Goal: Task Accomplishment & Management: Use online tool/utility

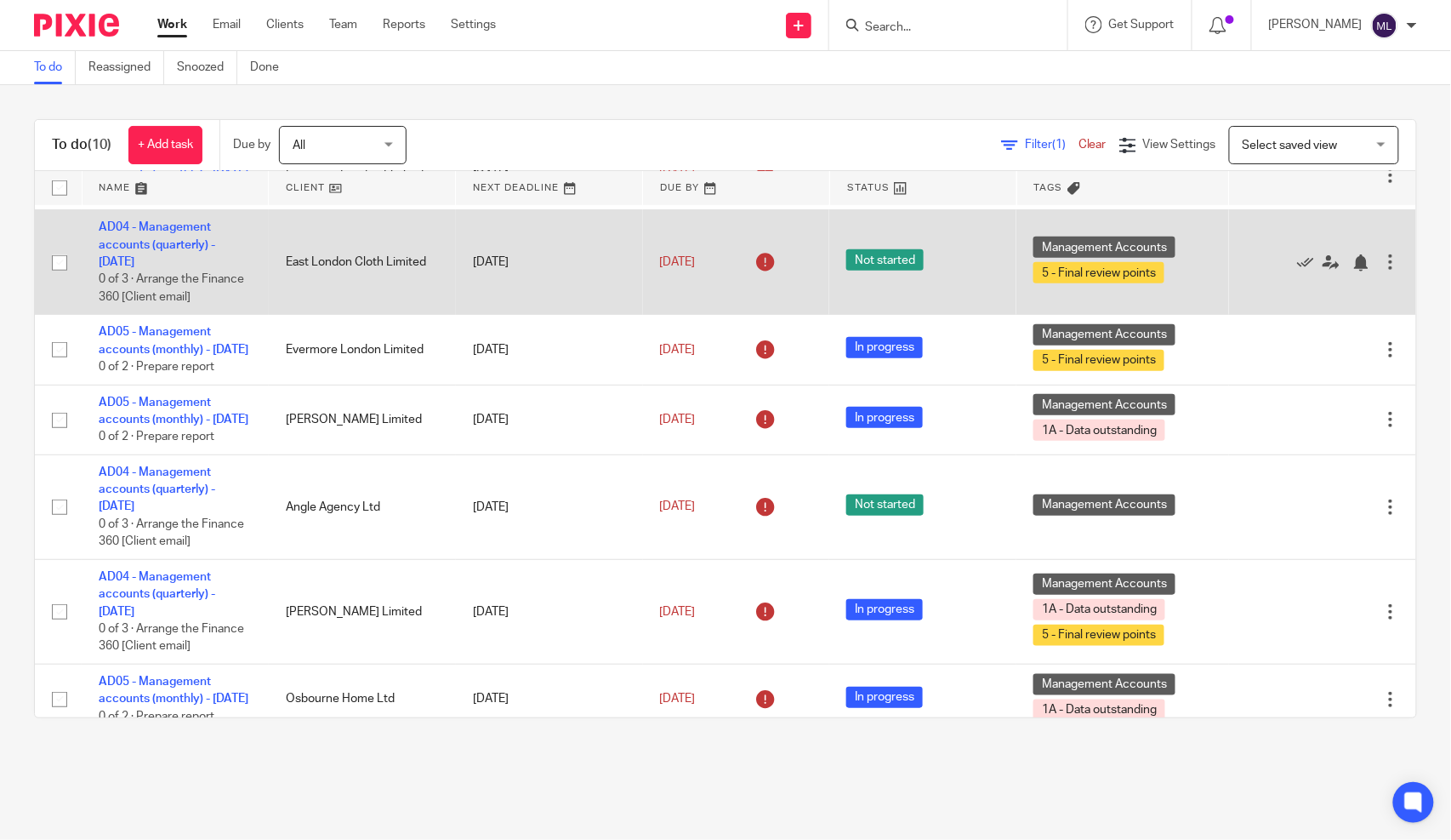
scroll to position [377, 0]
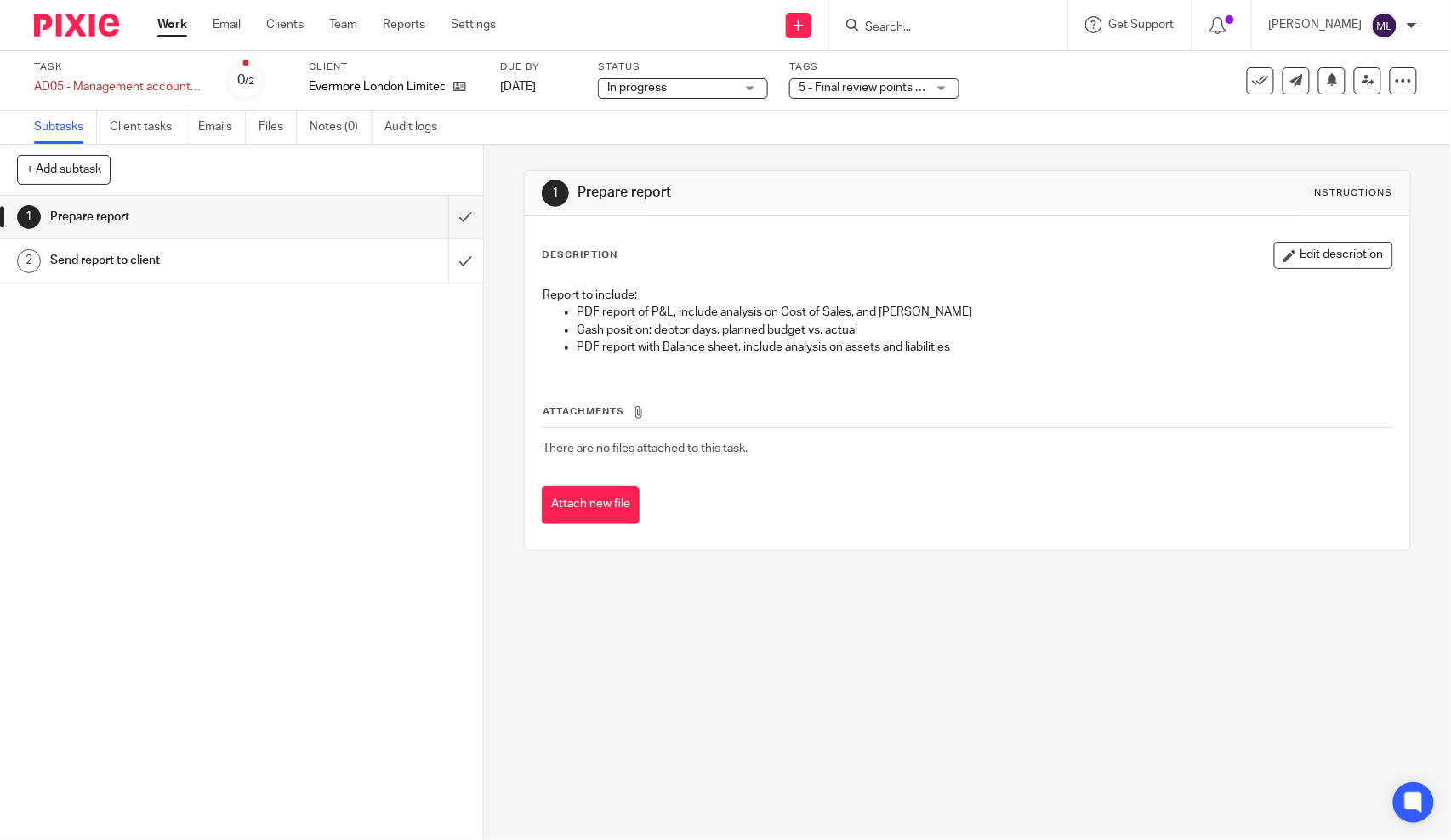
click at [807, 80] on span "5 - Final review points + 1" at bounding box center [863, 88] width 128 height 18
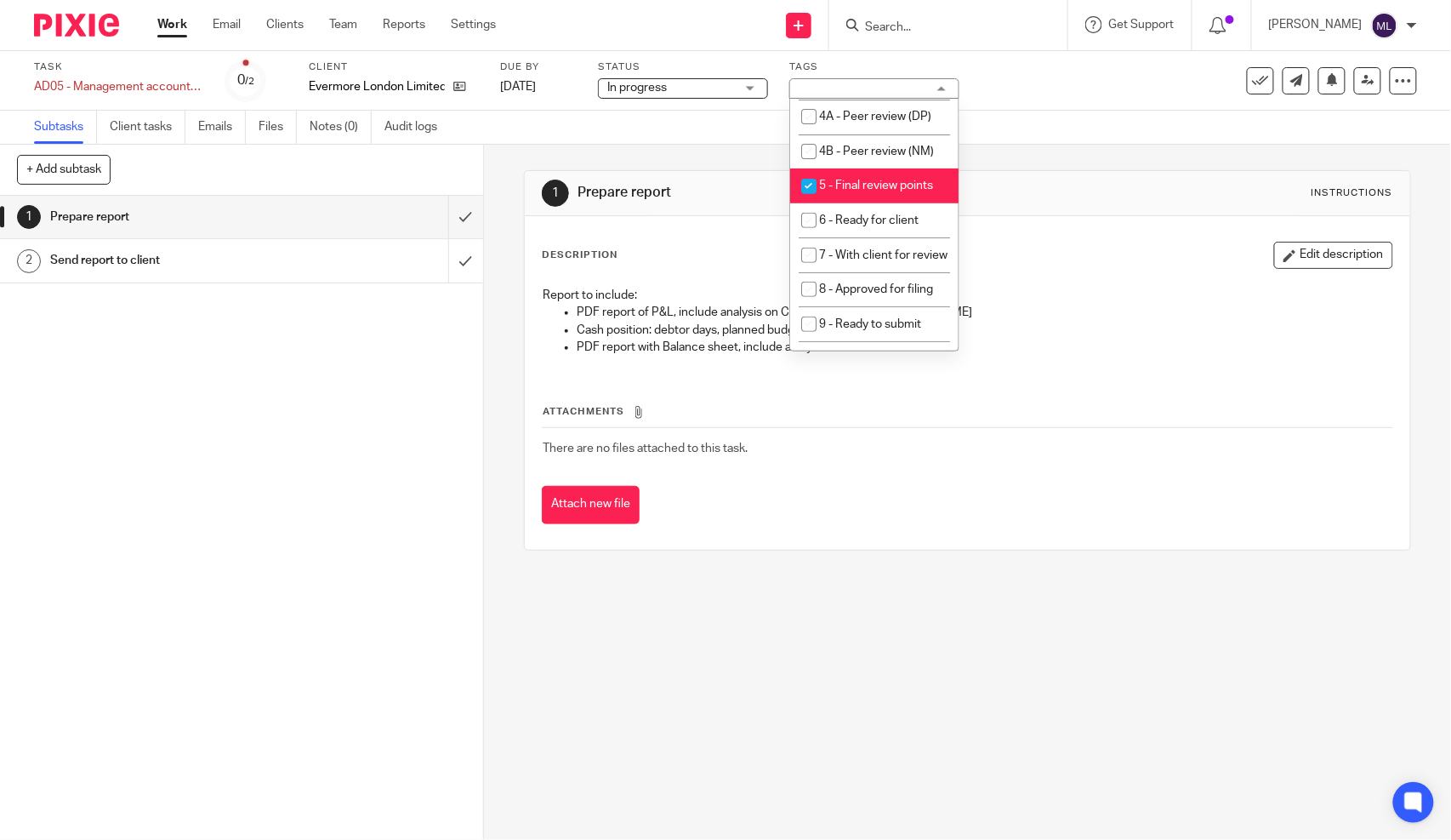
click at [852, 203] on li "5 - Final review points" at bounding box center [874, 185] width 168 height 35
checkbox input "false"
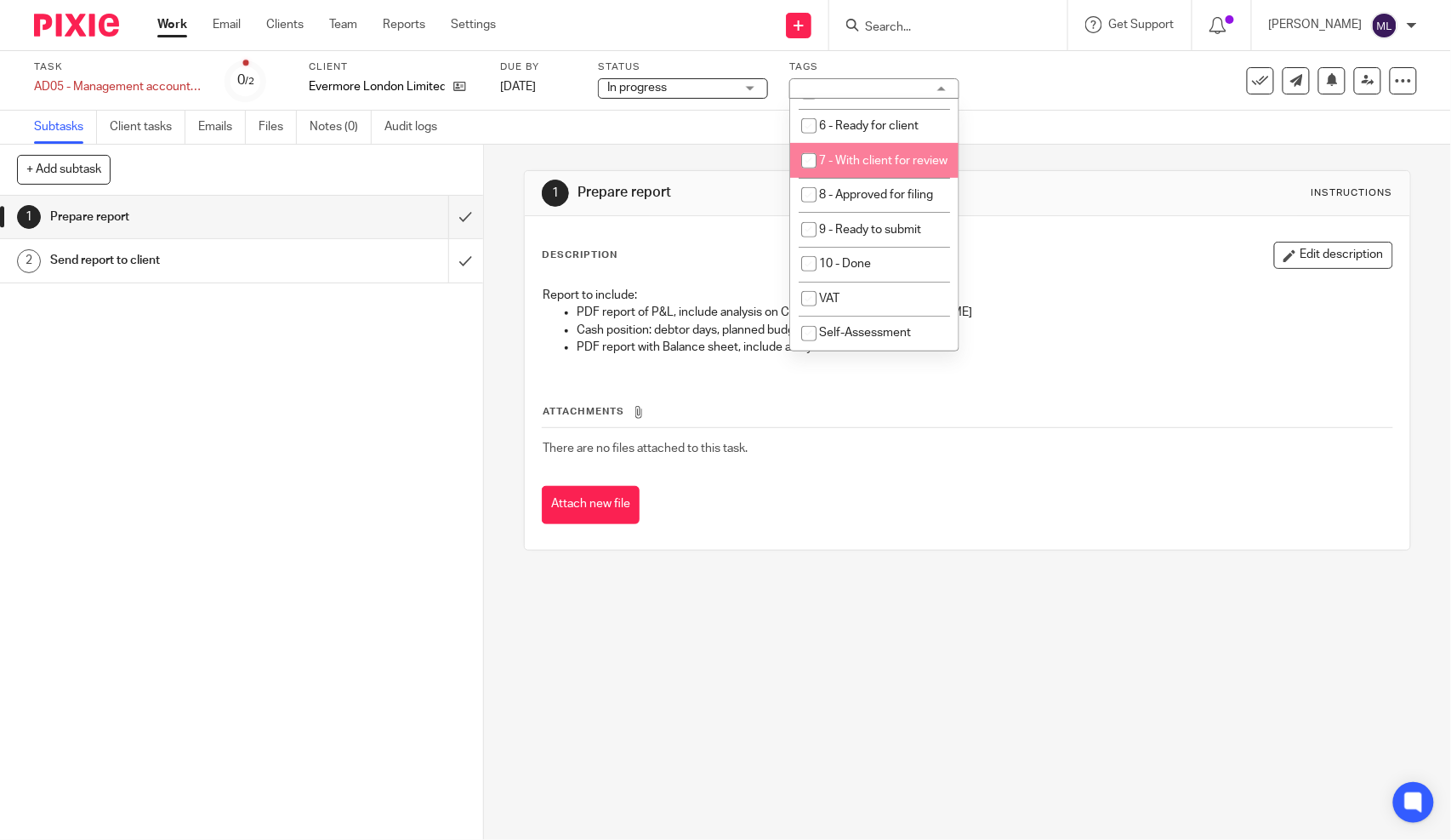
drag, startPoint x: 891, startPoint y: 227, endPoint x: 904, endPoint y: 230, distance: 13.3
click at [891, 178] on li "7 - With client for review" at bounding box center [874, 160] width 168 height 35
checkbox input "true"
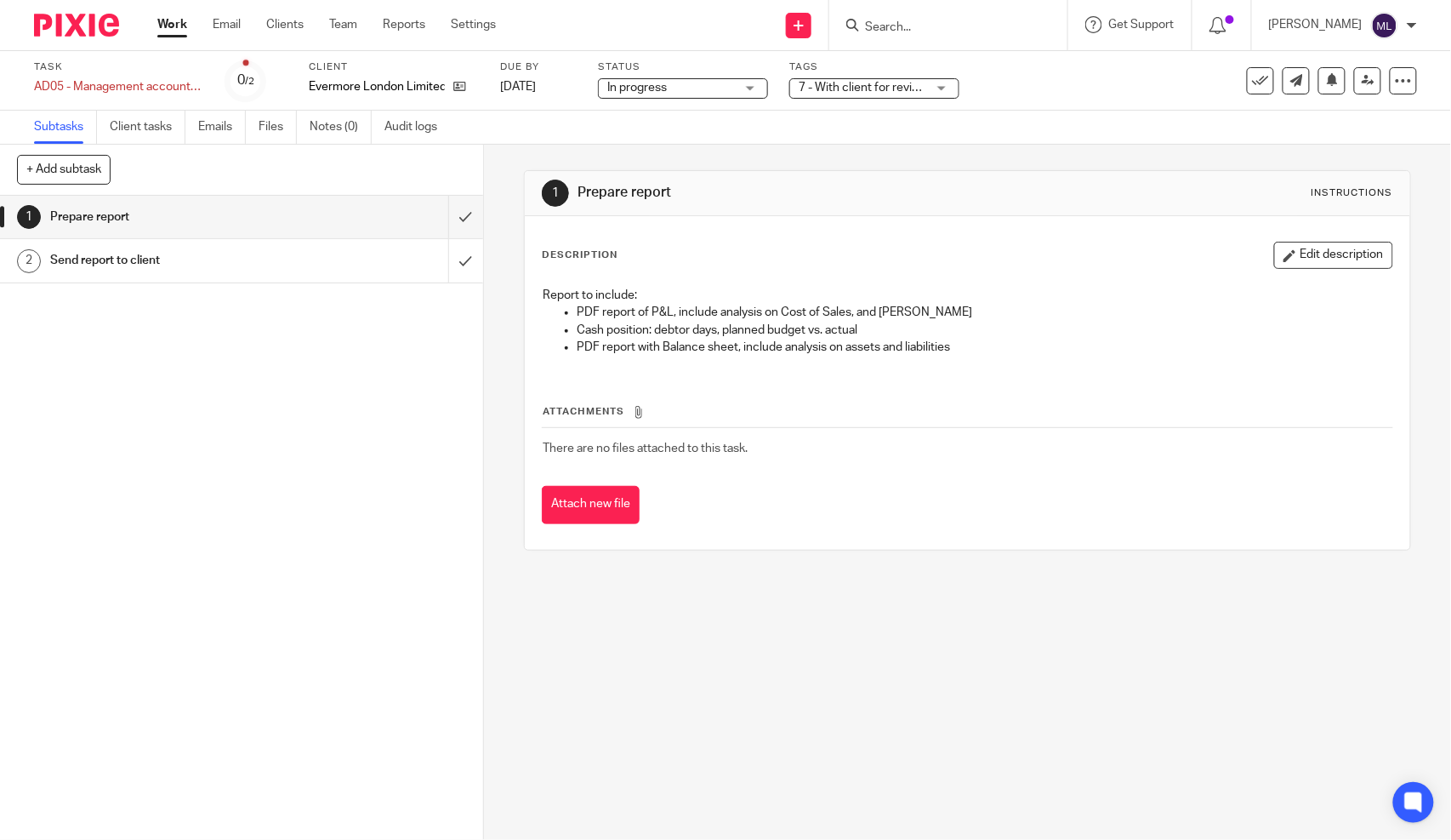
click at [1035, 209] on div "1 Prepare report Instructions" at bounding box center [968, 193] width 886 height 45
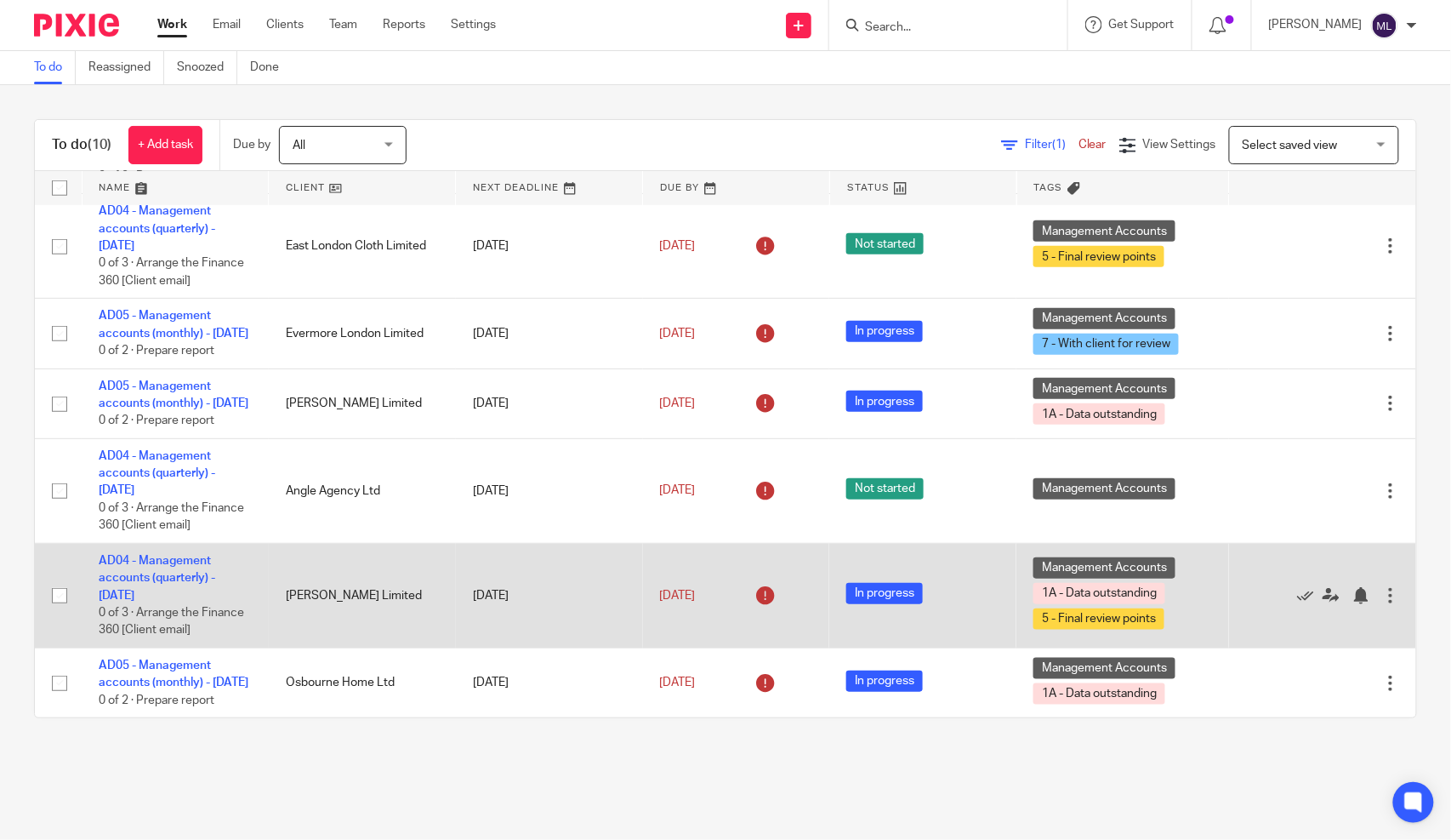
scroll to position [472, 0]
click at [493, 571] on td "[DATE]" at bounding box center [550, 595] width 187 height 104
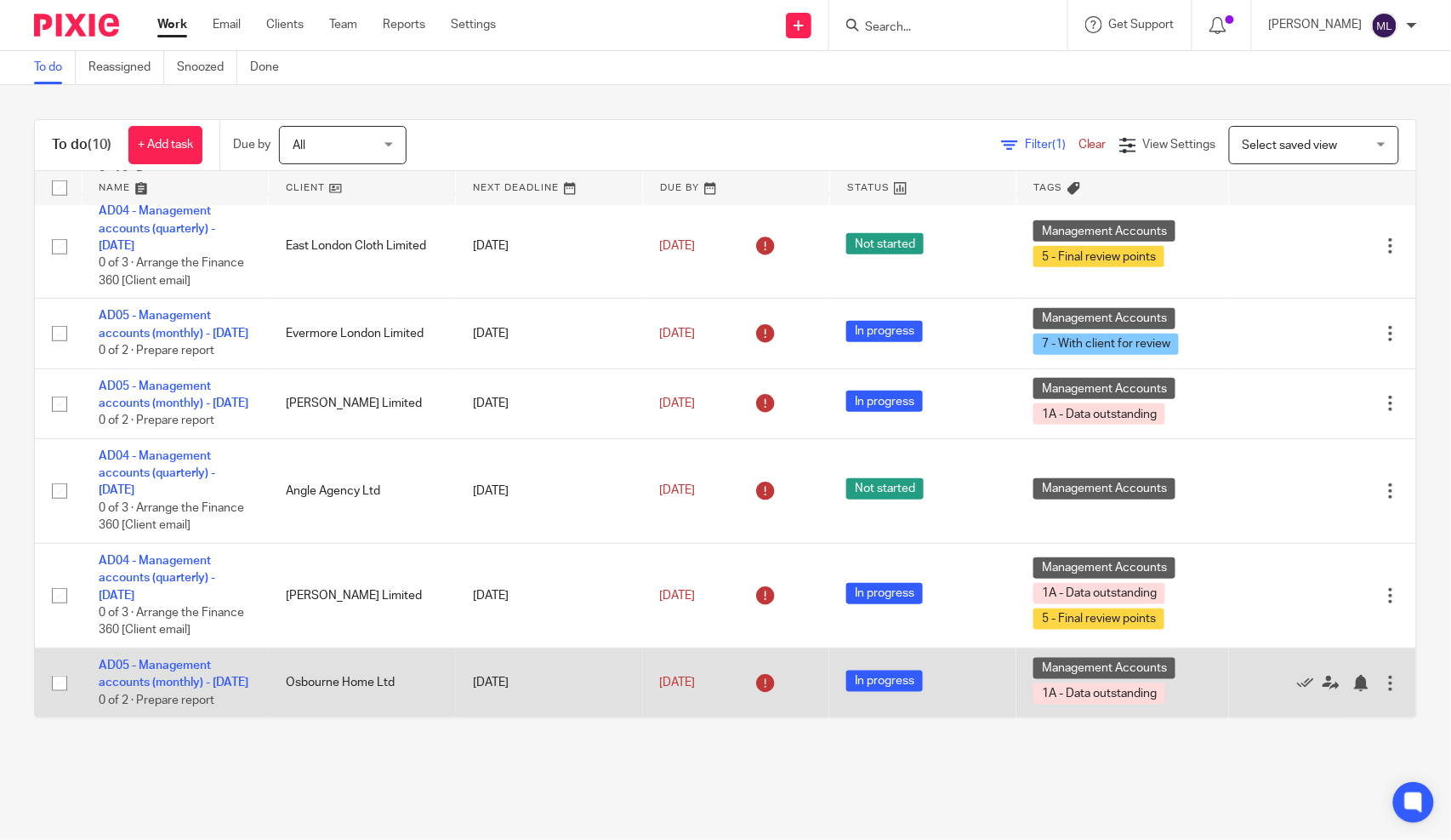
click at [527, 676] on td "[DATE]" at bounding box center [550, 684] width 187 height 70
